Goal: Find specific page/section: Find specific page/section

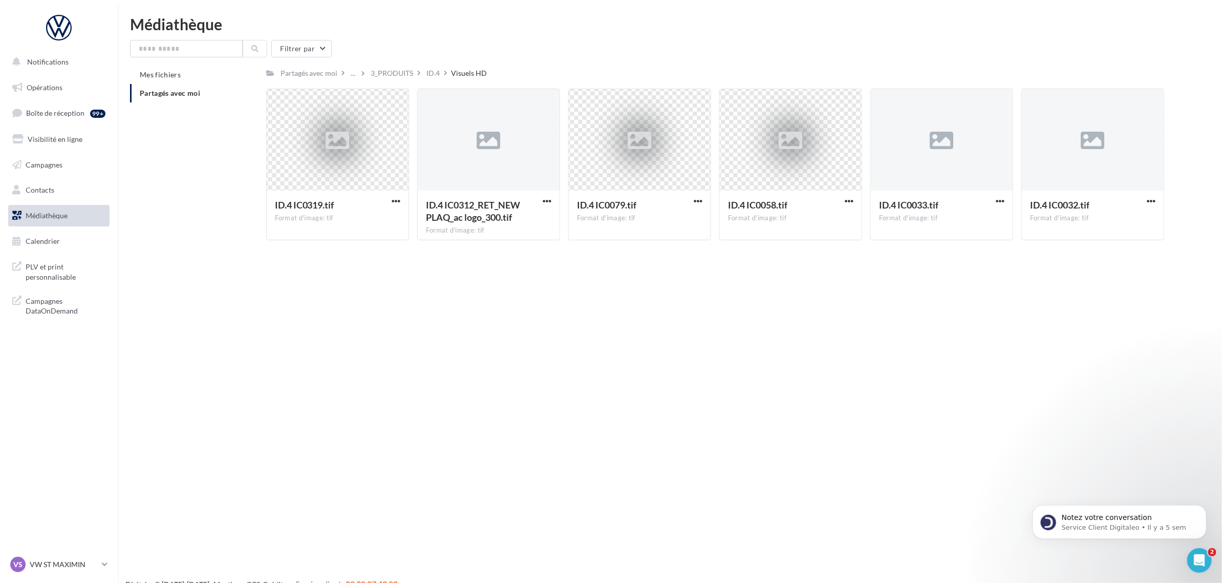
click at [149, 92] on span "Partagés avec moi" at bounding box center [170, 93] width 60 height 9
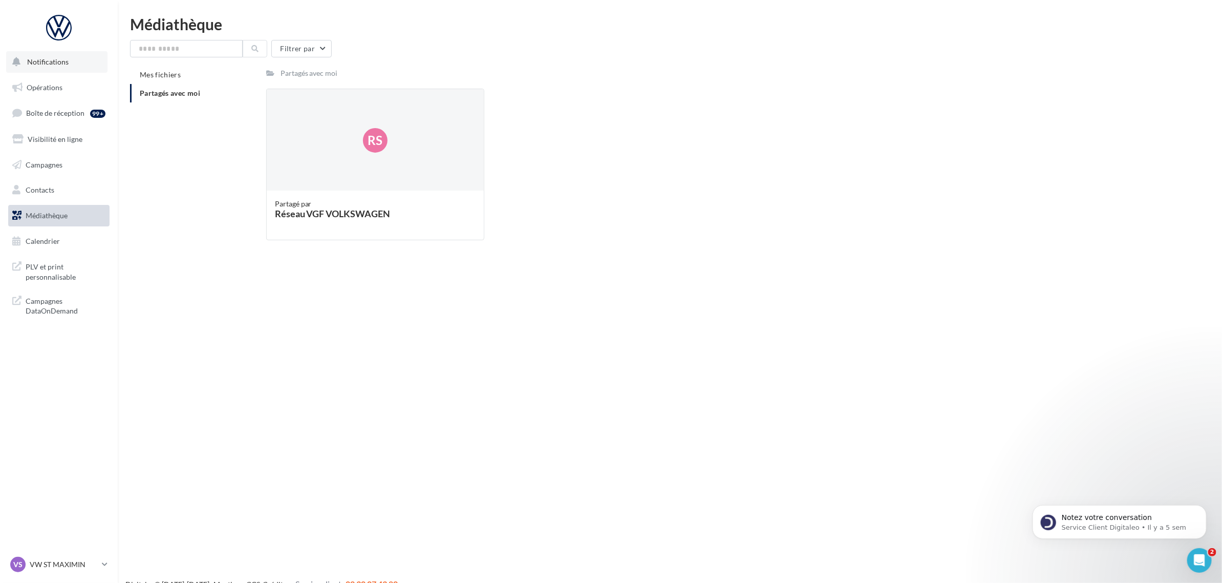
click at [56, 65] on span "Notifications" at bounding box center [47, 61] width 41 height 9
click at [53, 77] on link "Opérations" at bounding box center [58, 88] width 105 height 22
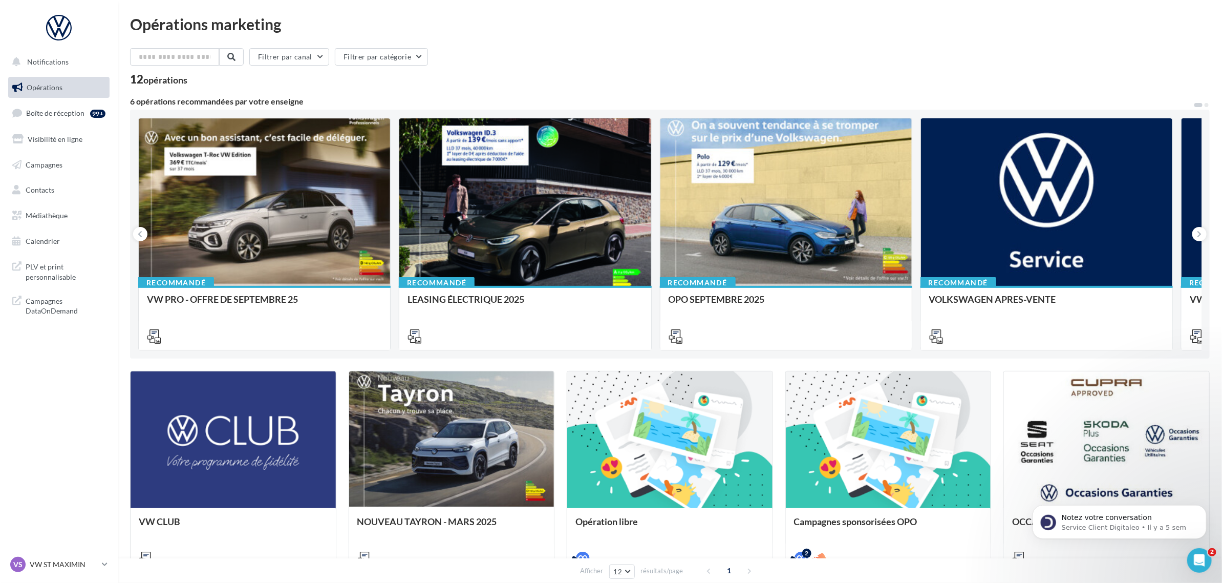
click at [840, 60] on div "Filtrer par canal Filtrer par catégorie" at bounding box center [670, 59] width 1080 height 22
click at [648, 229] on div at bounding box center [524, 202] width 251 height 168
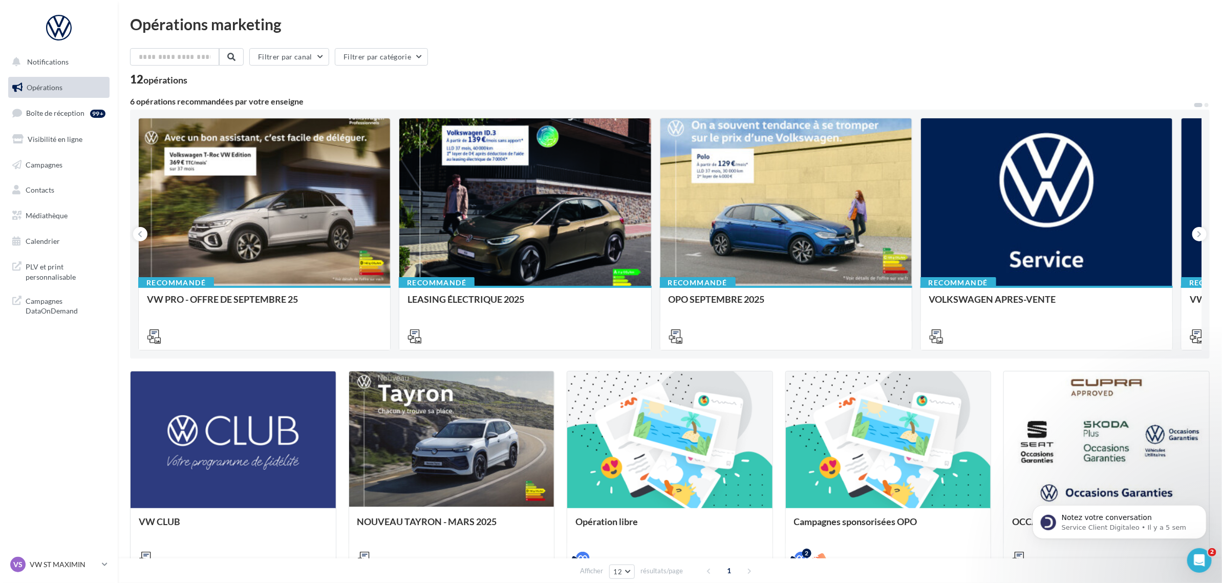
click at [582, 232] on div at bounding box center [524, 202] width 251 height 168
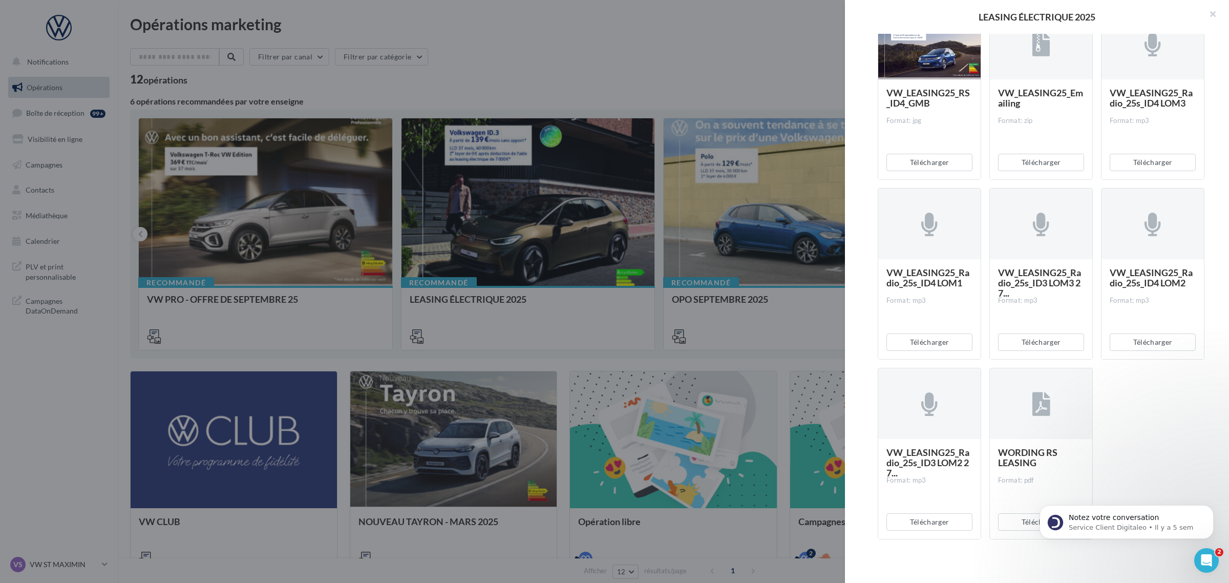
scroll to position [747, 0]
